Goal: Task Accomplishment & Management: Use online tool/utility

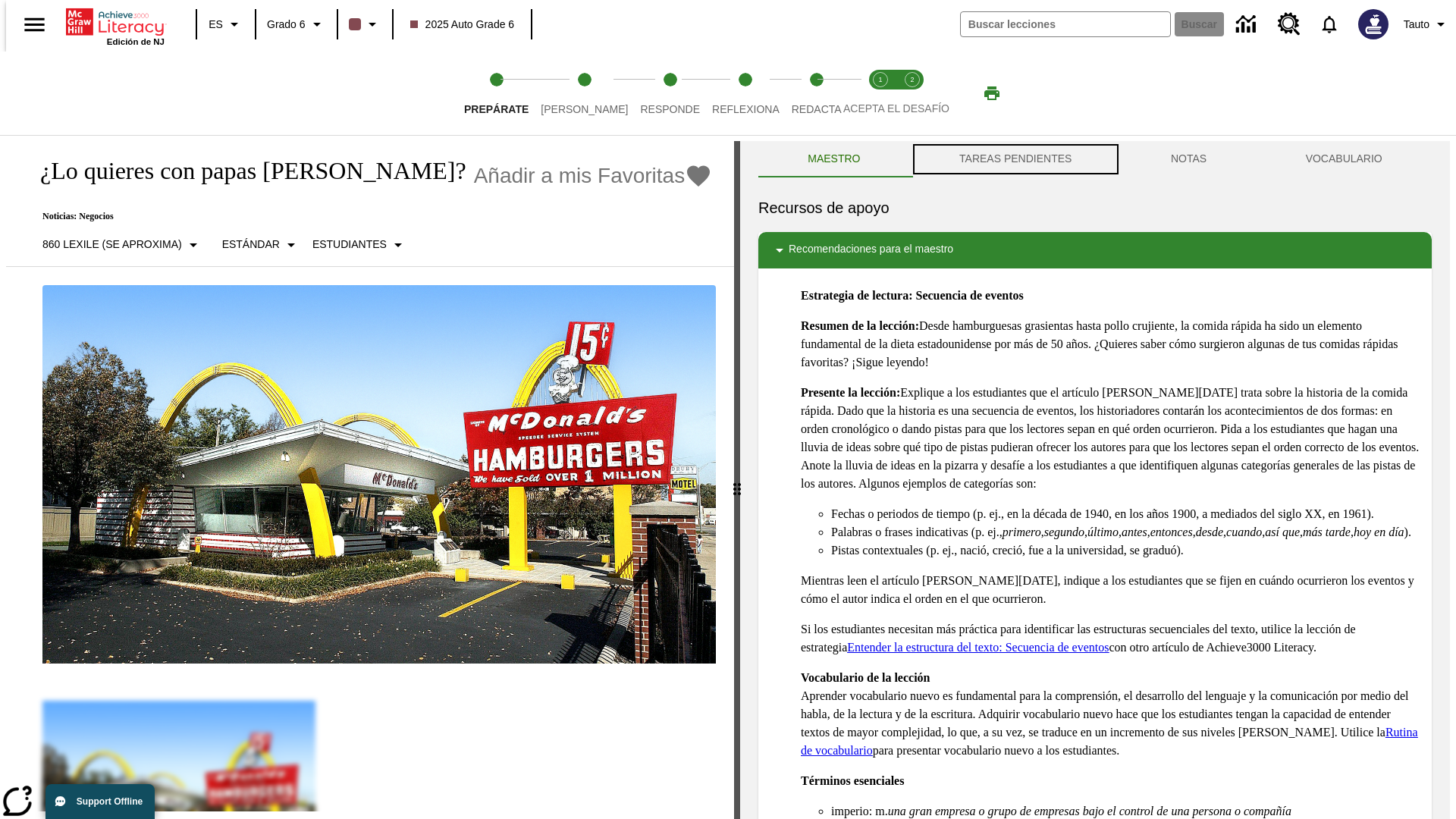
click at [1014, 160] on button "TAREAS PENDIENTES" at bounding box center [1015, 159] width 212 height 36
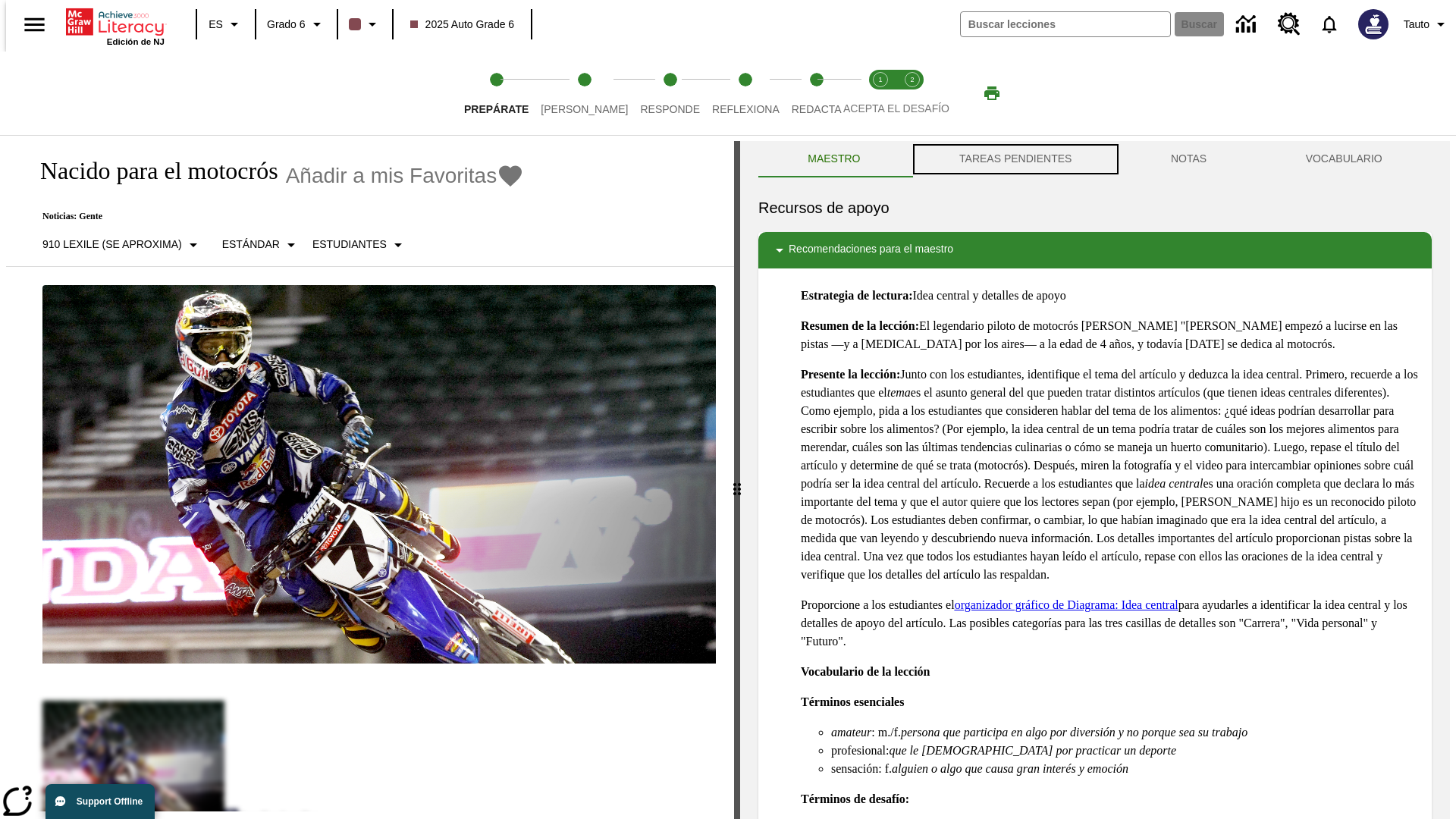
click at [1014, 160] on button "TAREAS PENDIENTES" at bounding box center [1015, 159] width 212 height 36
